Goal: Transaction & Acquisition: Obtain resource

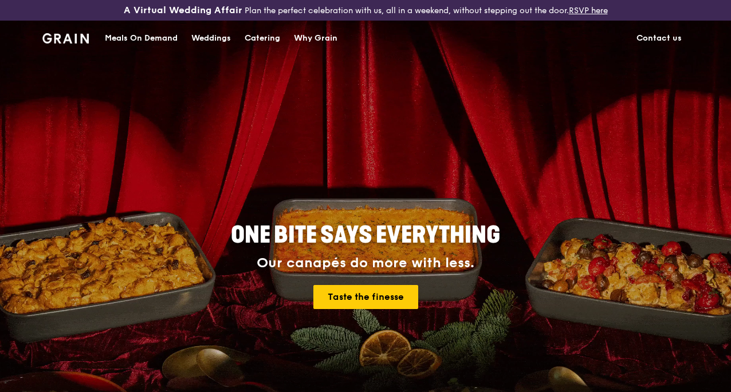
click at [260, 48] on div "Catering" at bounding box center [263, 38] width 36 height 34
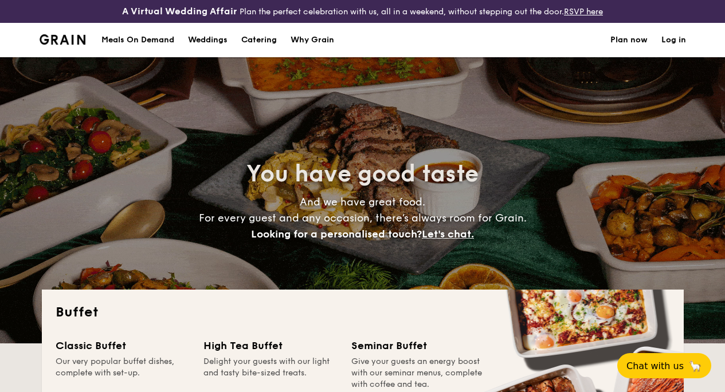
select select
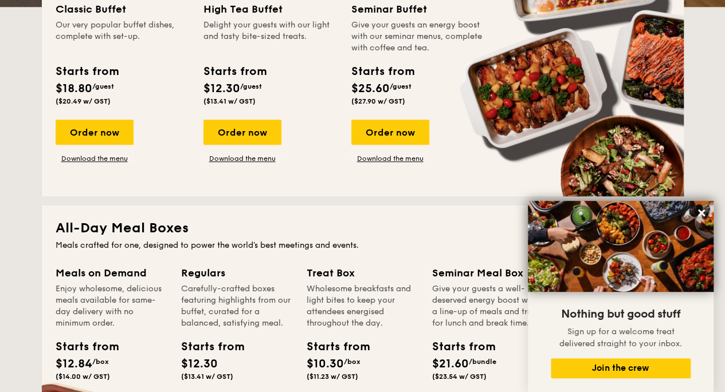
scroll to position [353, 0]
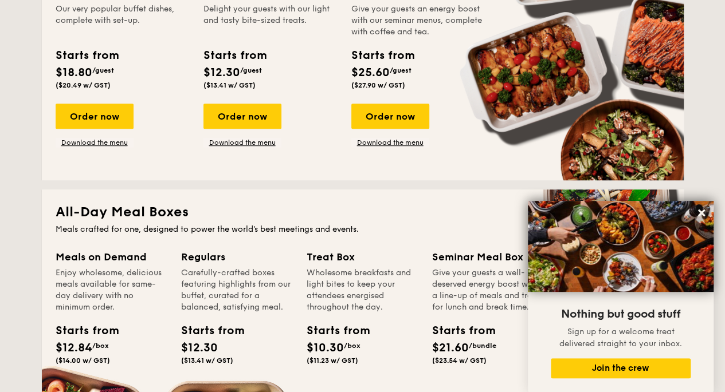
click at [385, 147] on link "Download the menu" at bounding box center [390, 142] width 78 height 9
